Goal: Task Accomplishment & Management: Manage account settings

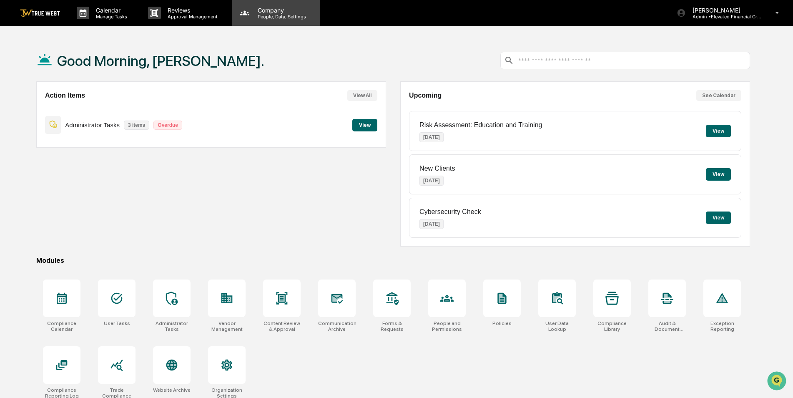
click at [274, 10] on p "Company" at bounding box center [280, 10] width 59 height 7
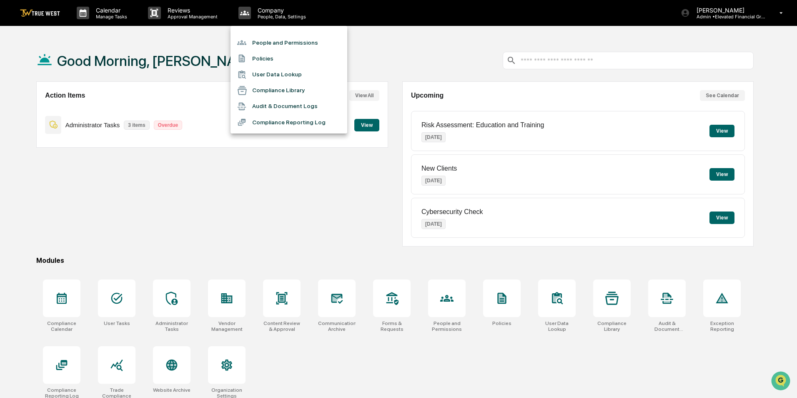
click at [271, 39] on li "People and Permissions" at bounding box center [289, 43] width 117 height 16
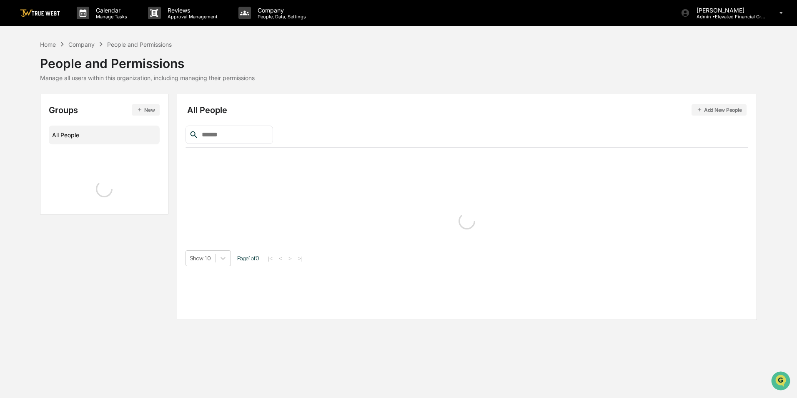
click at [233, 131] on input "text" at bounding box center [233, 134] width 71 height 11
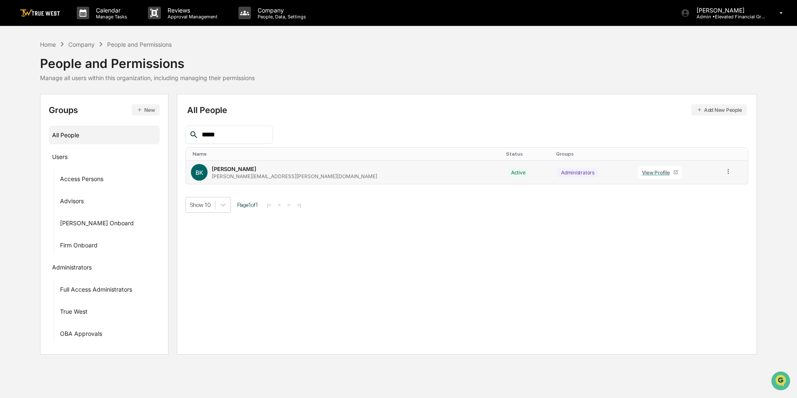
type input "*****"
click at [725, 172] on icon at bounding box center [729, 172] width 8 height 8
click at [700, 186] on div "Groups & Permissions" at bounding box center [690, 185] width 69 height 10
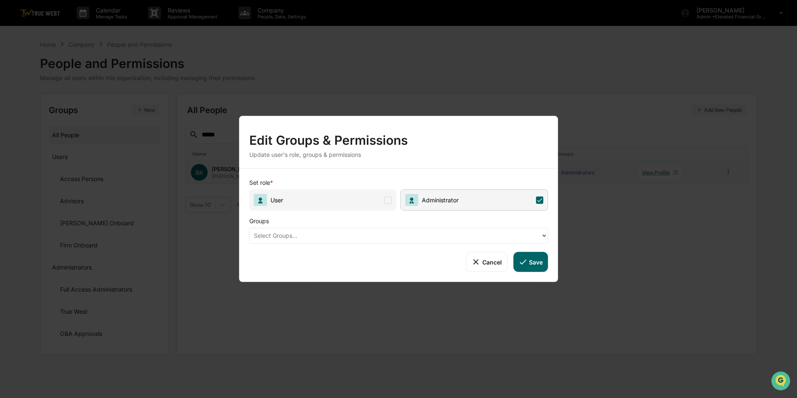
click at [386, 236] on div at bounding box center [395, 236] width 283 height 10
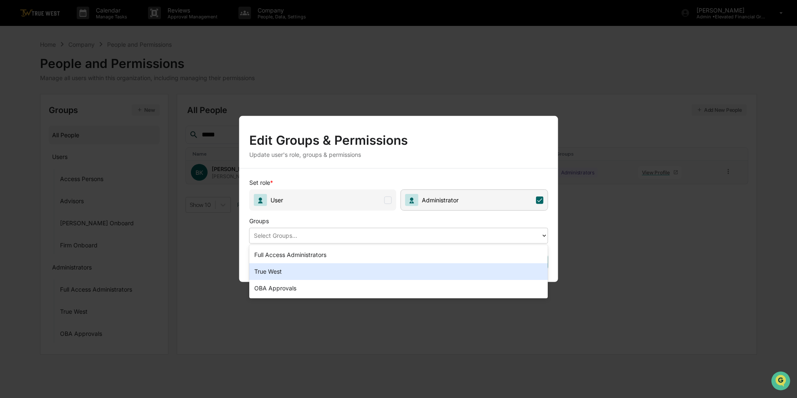
click at [376, 270] on div "True West" at bounding box center [398, 271] width 299 height 17
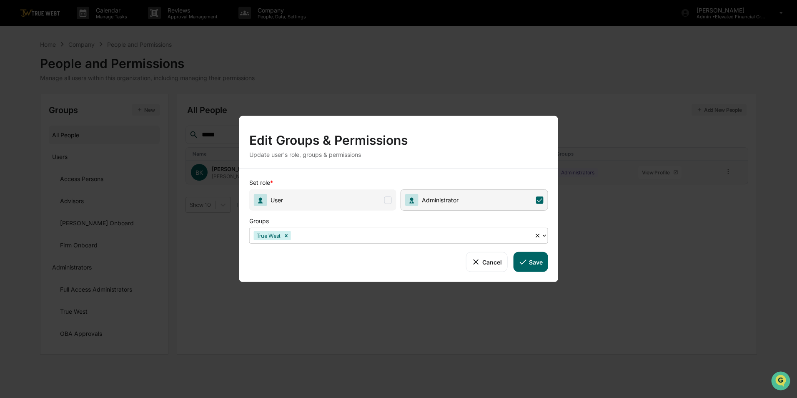
click at [535, 264] on button "Save" at bounding box center [530, 262] width 35 height 20
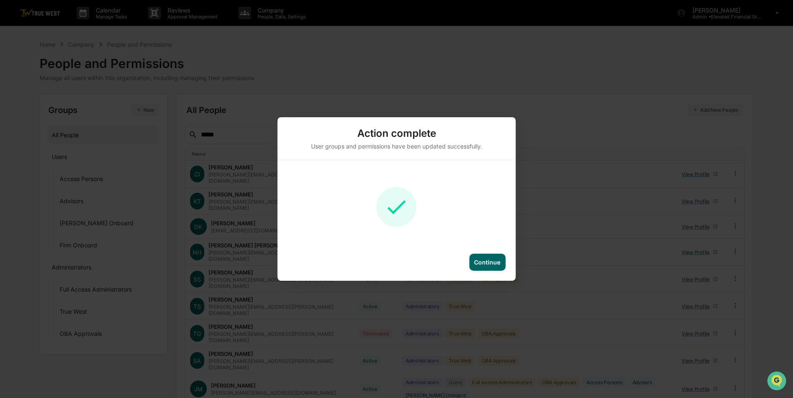
click at [488, 264] on div "Continue" at bounding box center [487, 261] width 26 height 7
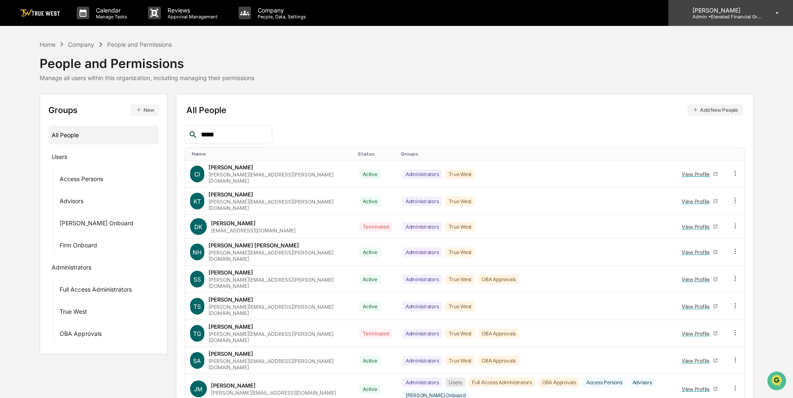
click at [719, 20] on div "[PERSON_NAME] Admin • Elevated Financial Group" at bounding box center [730, 13] width 125 height 26
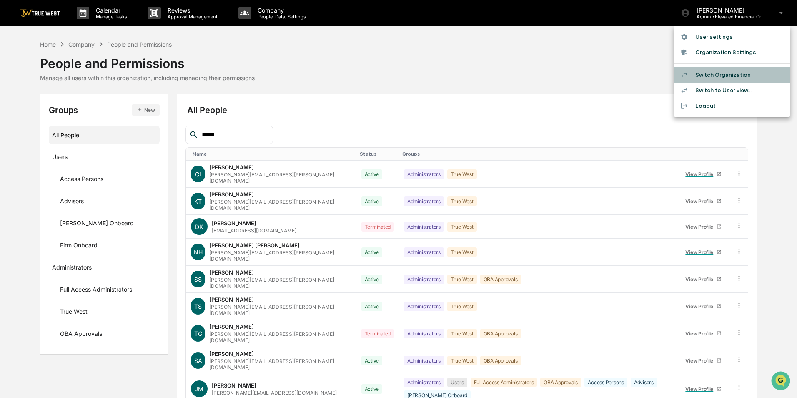
click at [715, 75] on li "Switch Organization" at bounding box center [732, 74] width 117 height 15
